Goal: Information Seeking & Learning: Learn about a topic

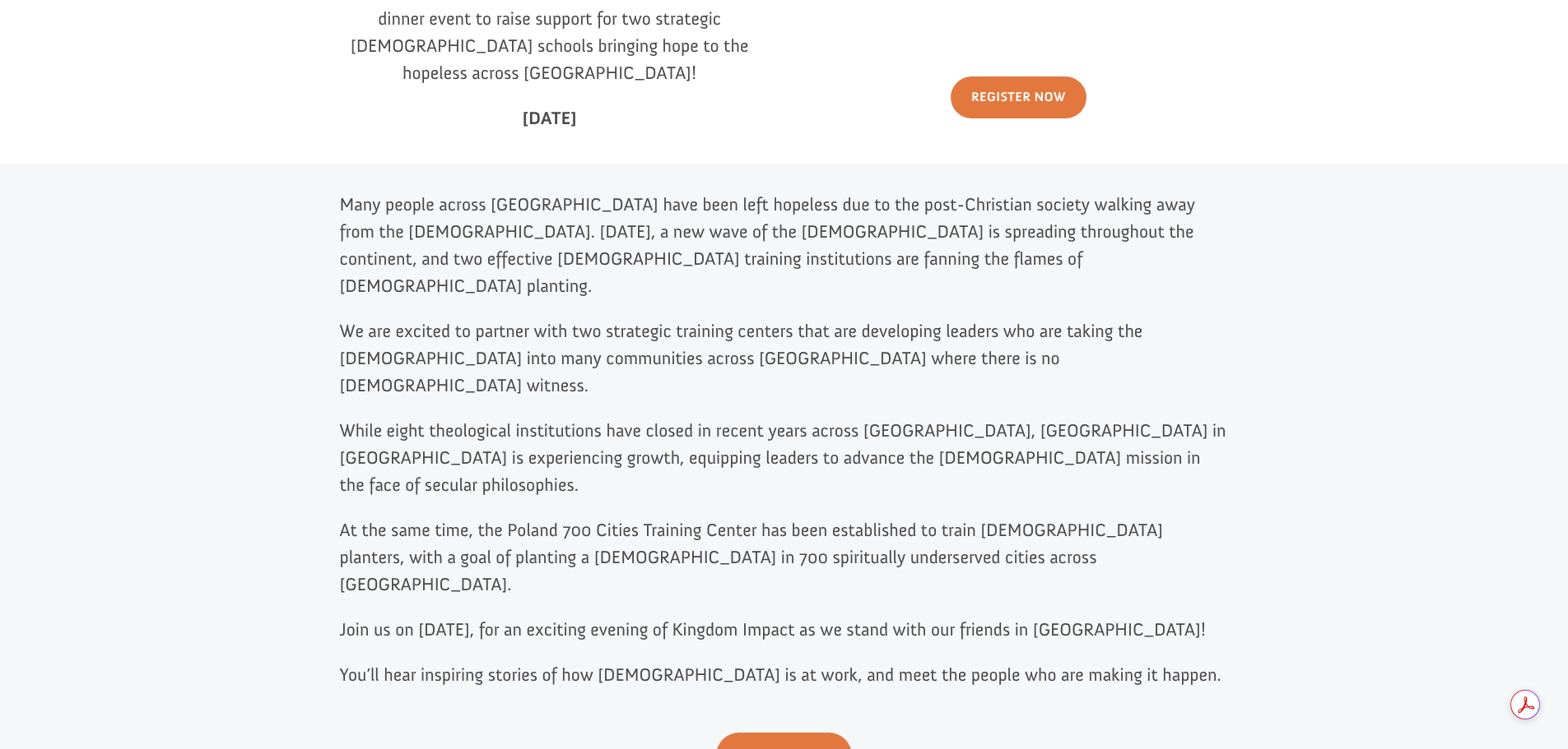
scroll to position [658, 0]
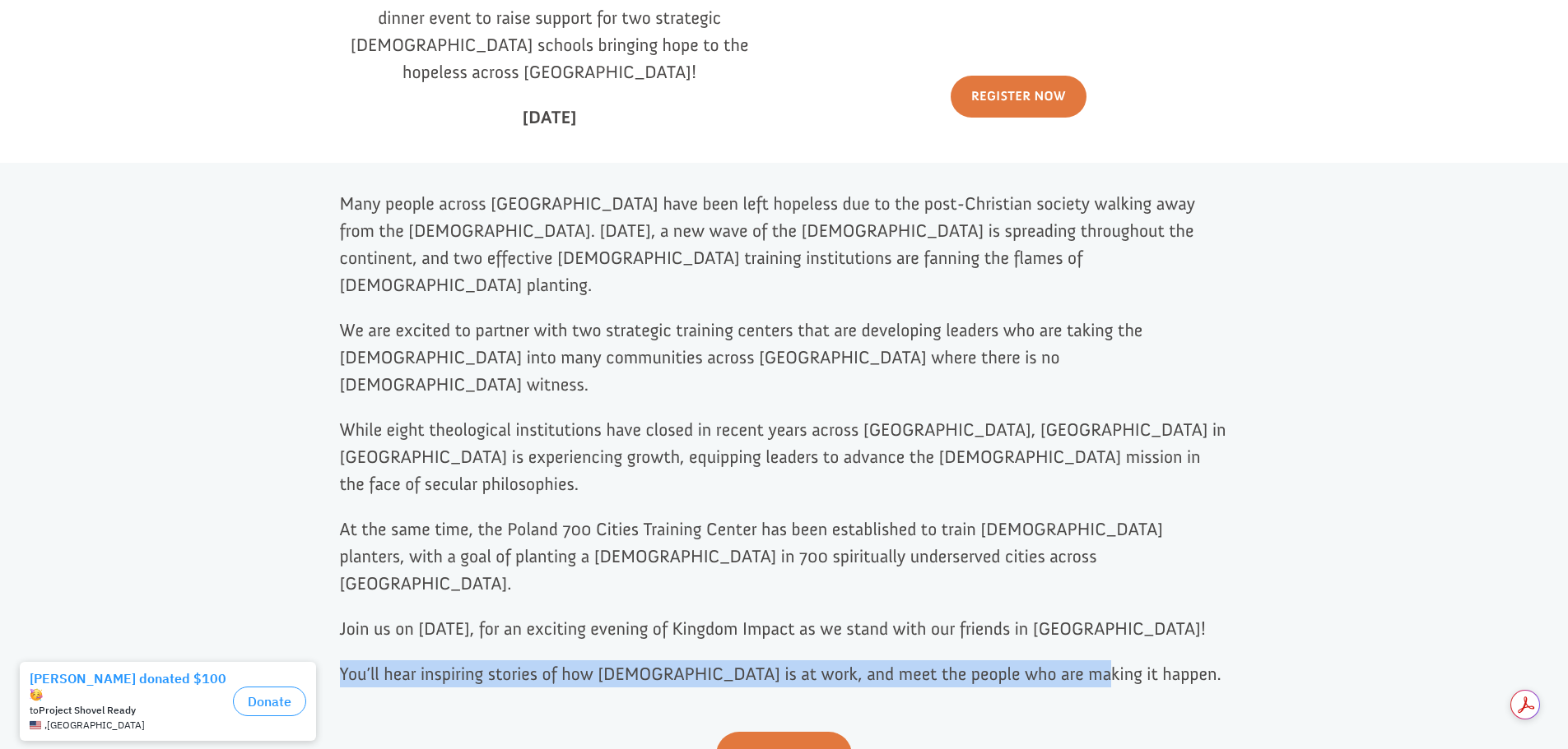
drag, startPoint x: 1088, startPoint y: 587, endPoint x: 340, endPoint y: 612, distance: 748.4
click at [340, 612] on div "Many people across [GEOGRAPHIC_DATA] have been left hopeless due to the post-Ch…" at bounding box center [784, 438] width 889 height 547
copy span "You’ll hear inspiring stories of how [DEMOGRAPHIC_DATA] is at work, and meet th…"
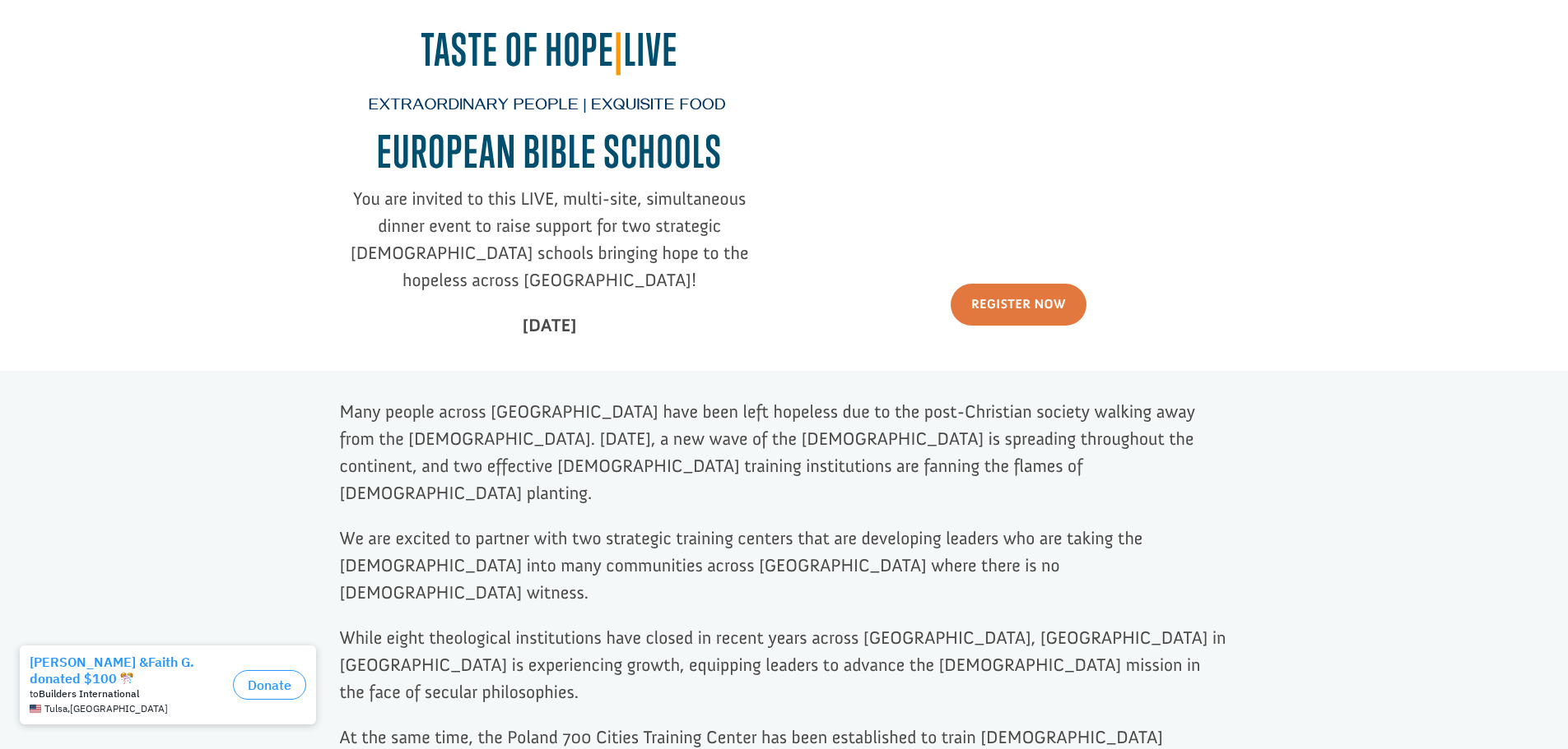
scroll to position [411, 0]
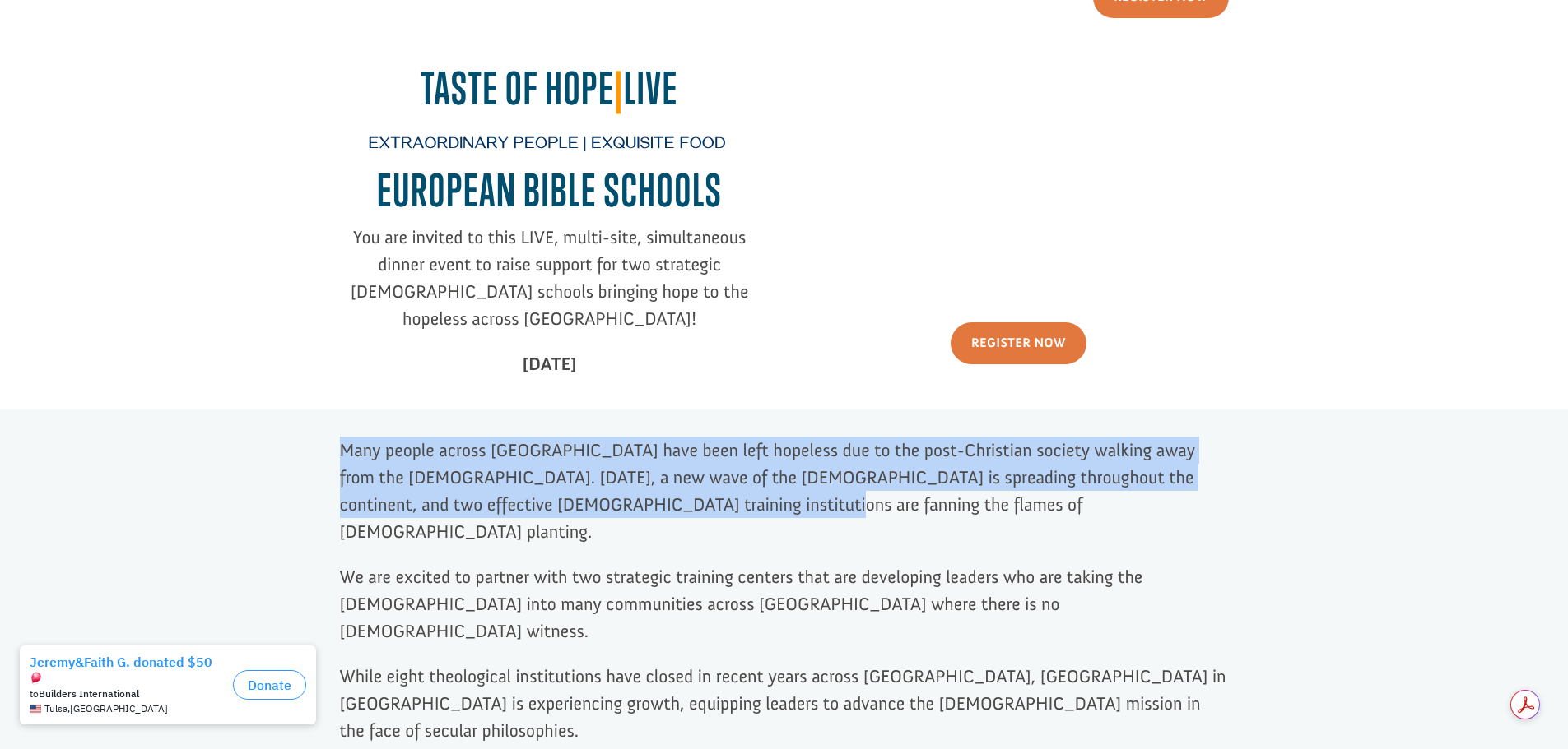
drag, startPoint x: 624, startPoint y: 496, endPoint x: 310, endPoint y: 435, distance: 319.9
click at [308, 435] on div "Many people across [GEOGRAPHIC_DATA] have been left hopeless due to the post-Ch…" at bounding box center [784, 727] width 1568 height 635
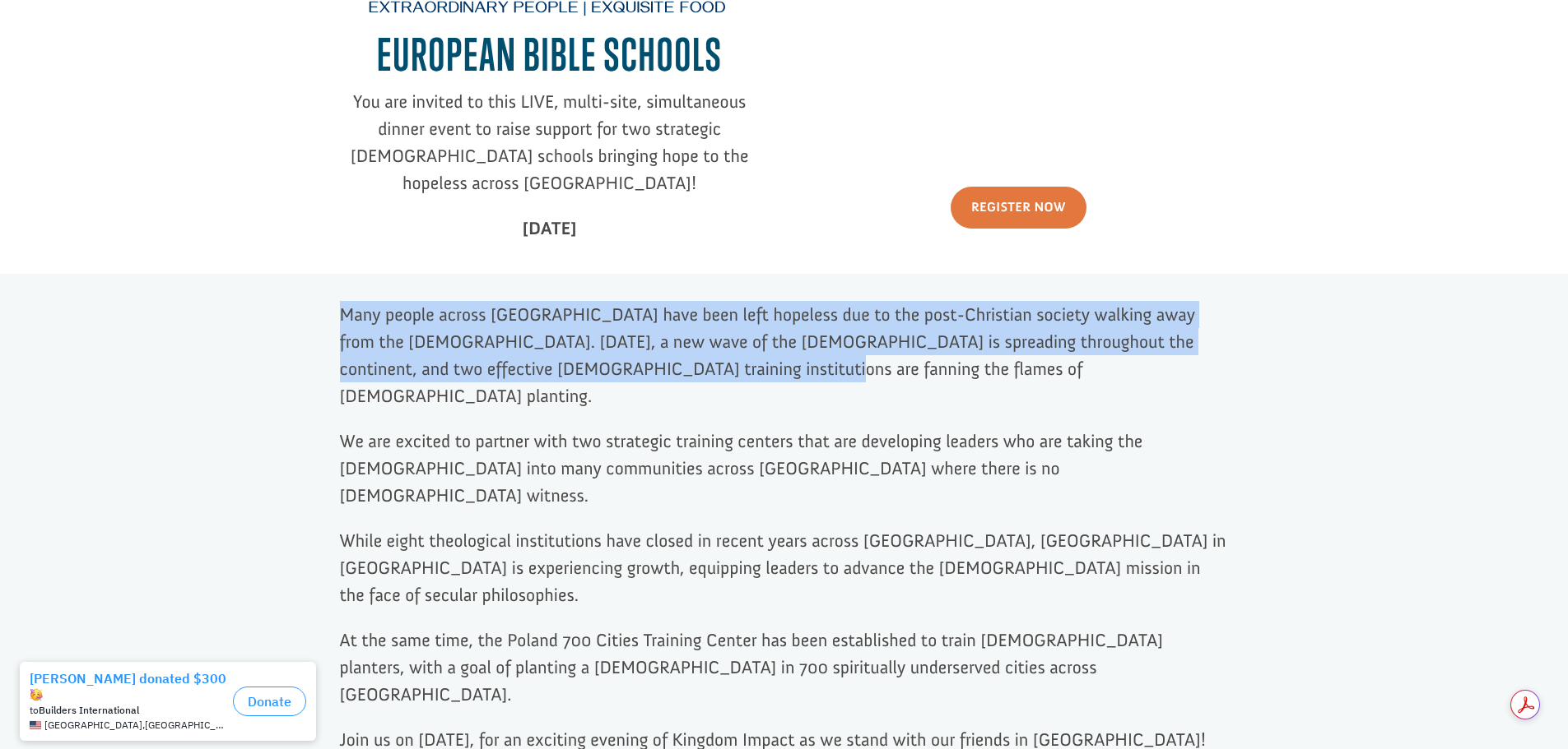
scroll to position [575, 0]
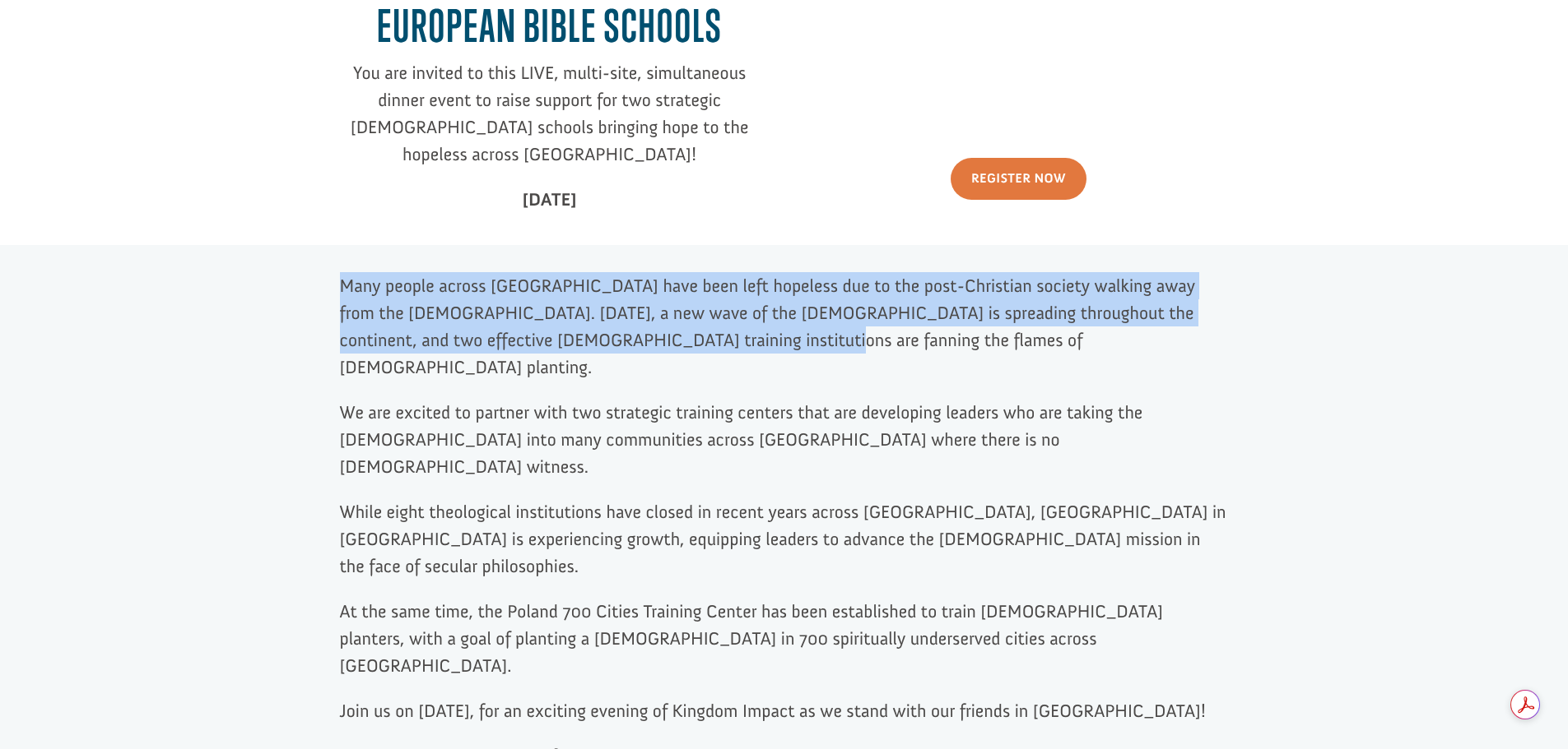
click at [730, 342] on p "Many people across [GEOGRAPHIC_DATA] have been left hopeless due to the post-Ch…" at bounding box center [784, 336] width 889 height 127
click at [758, 327] on p "Many people across [GEOGRAPHIC_DATA] have been left hopeless due to the post-Ch…" at bounding box center [784, 336] width 889 height 127
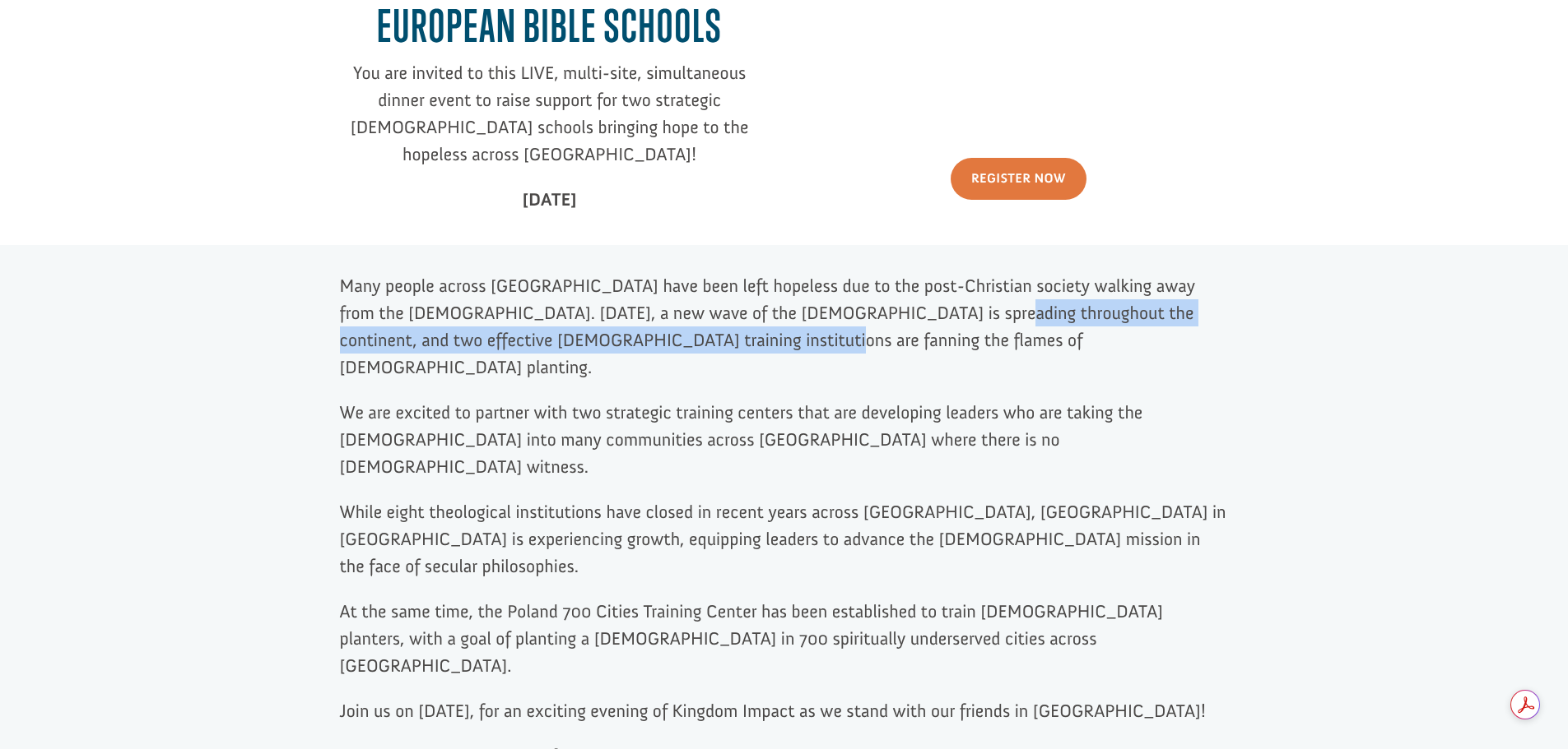
drag, startPoint x: 657, startPoint y: 340, endPoint x: 911, endPoint y: 308, distance: 256.0
click at [911, 308] on p "Many people across [GEOGRAPHIC_DATA] have been left hopeless due to the post-Ch…" at bounding box center [784, 336] width 889 height 127
copy span "two effective [DEMOGRAPHIC_DATA] training institutions are fanning the flames o…"
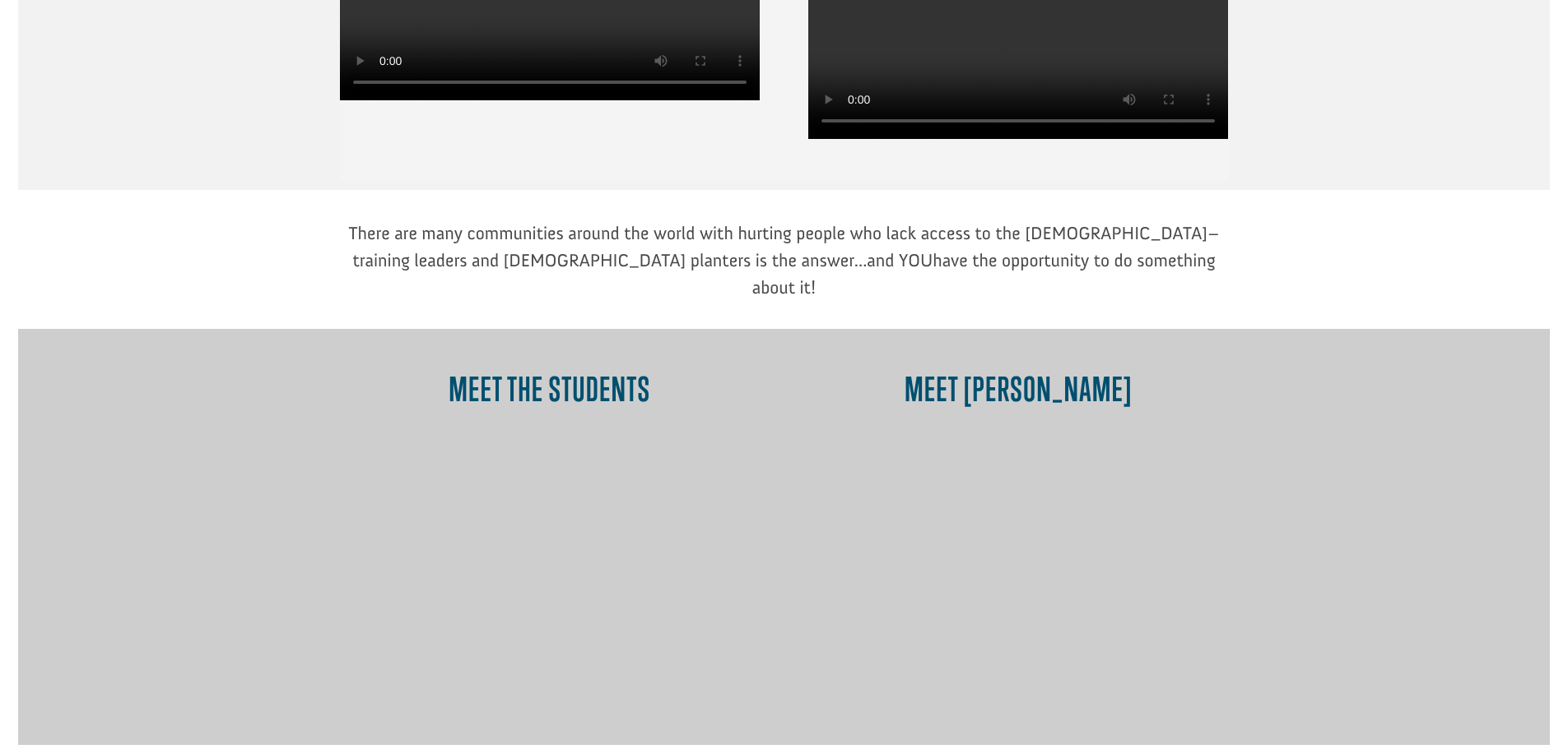
scroll to position [944, 0]
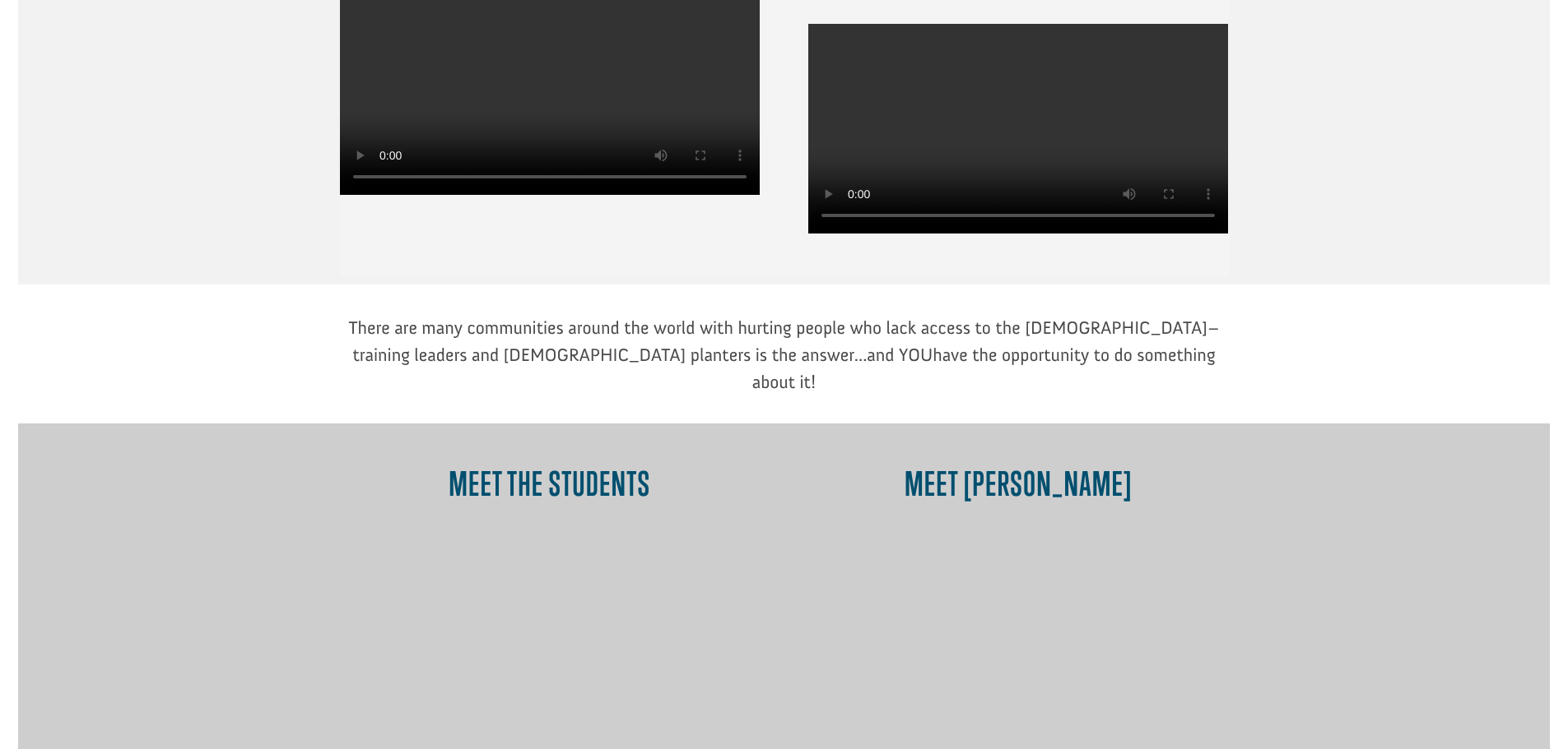
drag, startPoint x: 345, startPoint y: 252, endPoint x: 1193, endPoint y: 274, distance: 848.3
click at [1227, 314] on p "There are many communities around the world with hurting people who lack access…" at bounding box center [784, 355] width 889 height 82
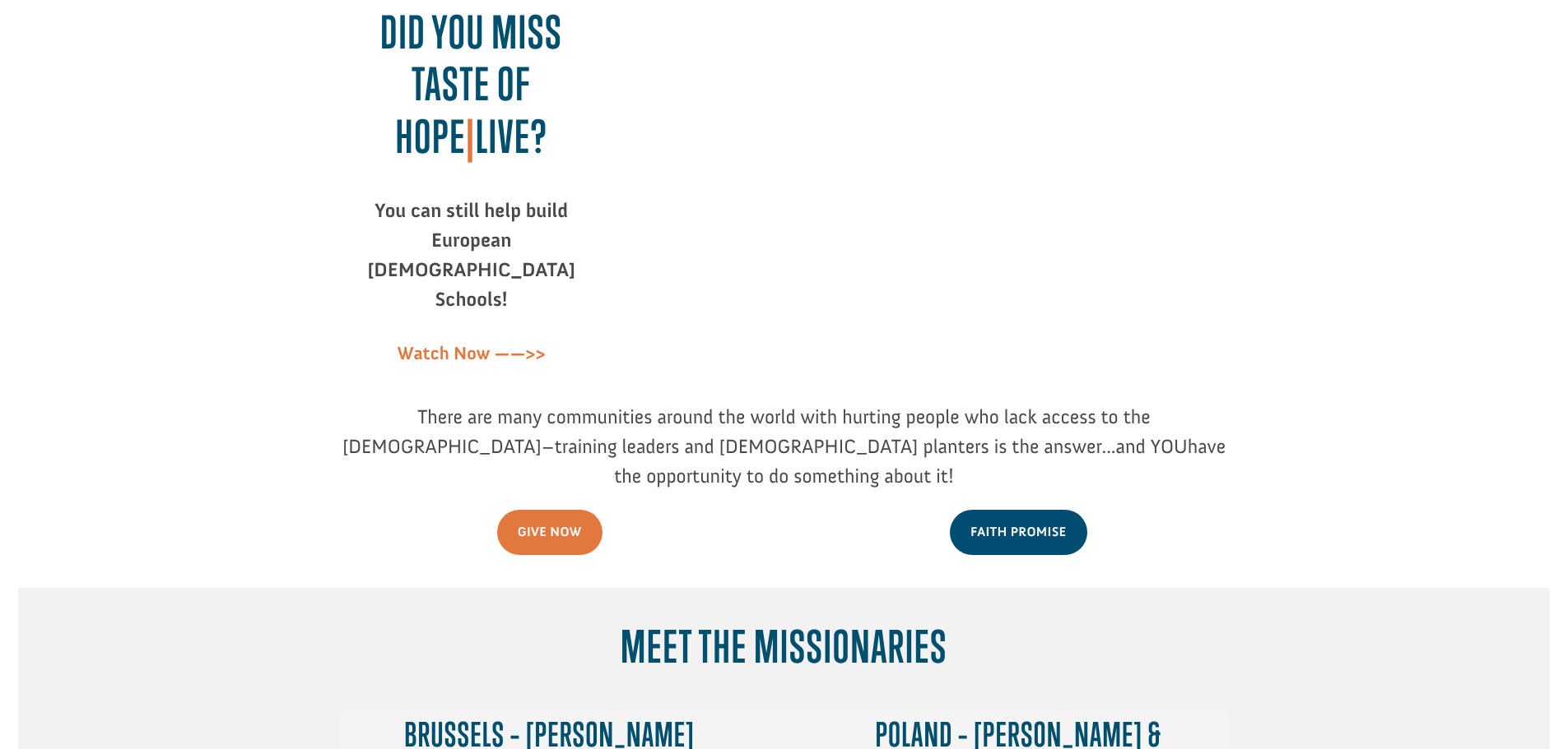
scroll to position [0, 0]
